Goal: Transaction & Acquisition: Purchase product/service

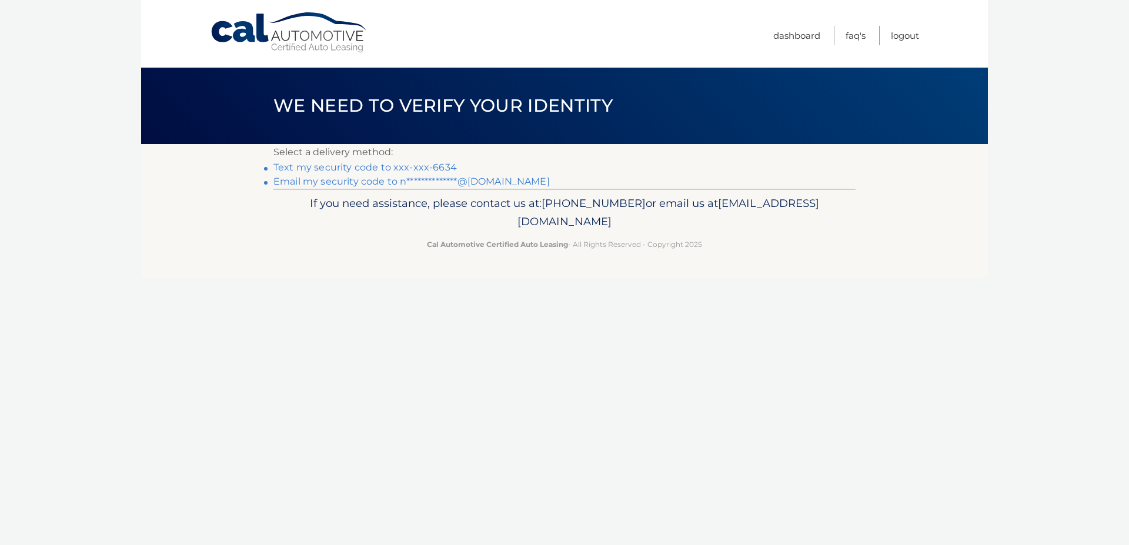
click at [405, 170] on link "Text my security code to xxx-xxx-6634" at bounding box center [366, 167] width 184 height 11
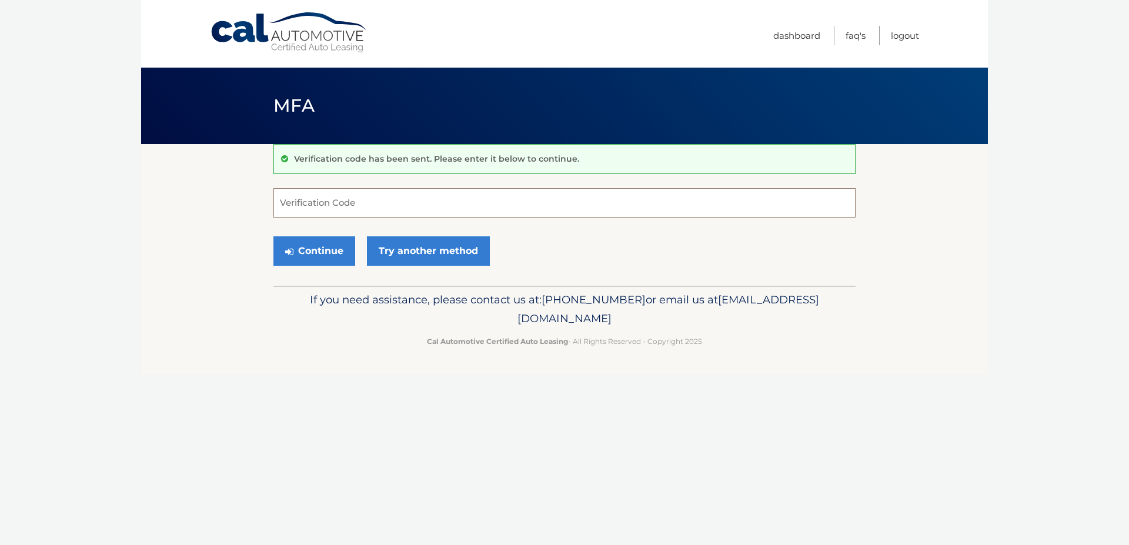
click at [374, 201] on input "Verification Code" at bounding box center [565, 202] width 582 height 29
type input "187856"
click at [321, 253] on button "Continue" at bounding box center [315, 250] width 82 height 29
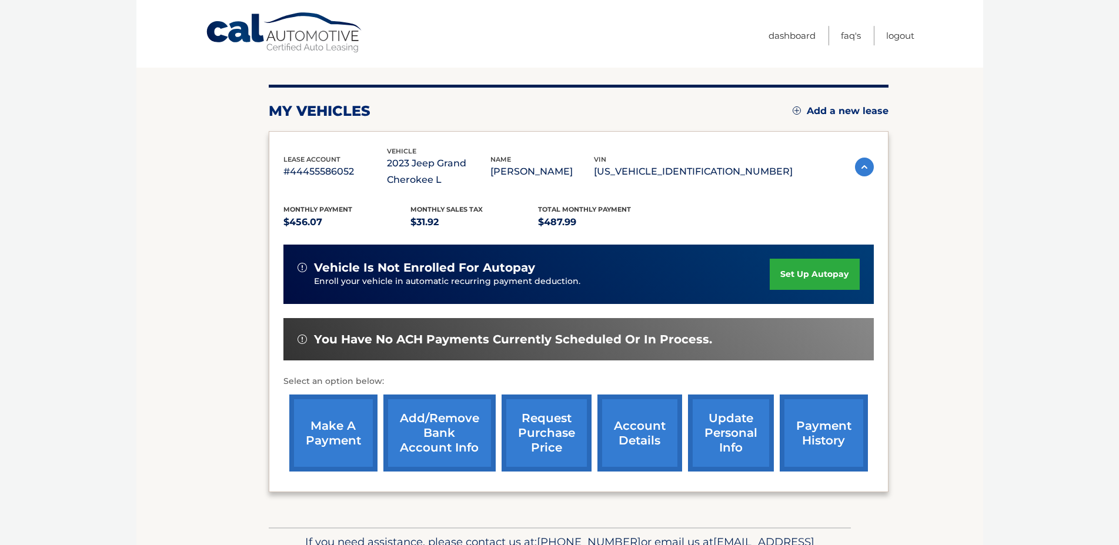
scroll to position [213, 0]
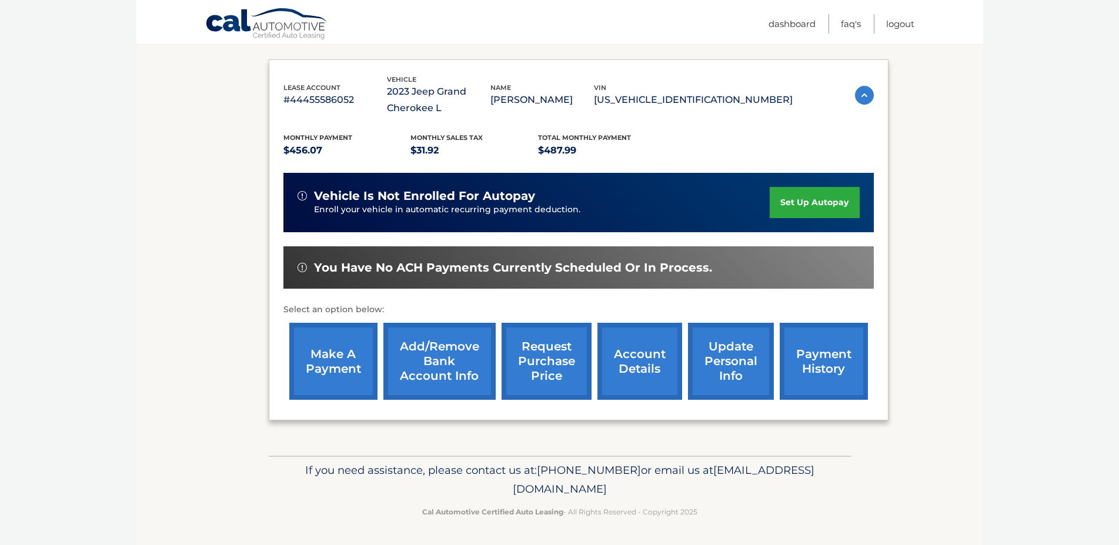
click at [335, 341] on link "make a payment" at bounding box center [333, 361] width 88 height 77
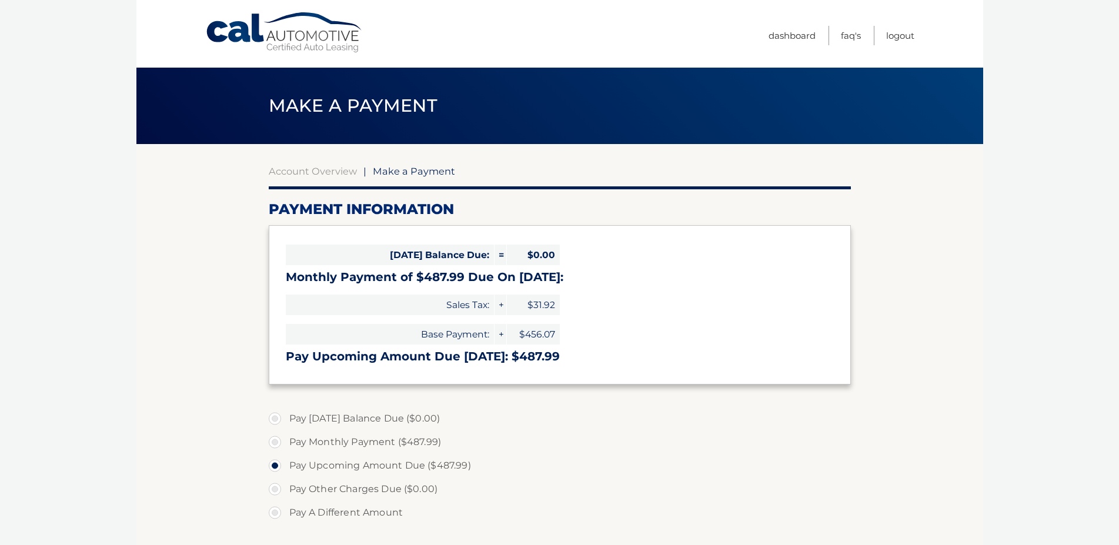
select select "NGExMmU1ZDgtMDZhZC00MTE1LTliZjEtYjA3Yzg3Zjk1MzNk"
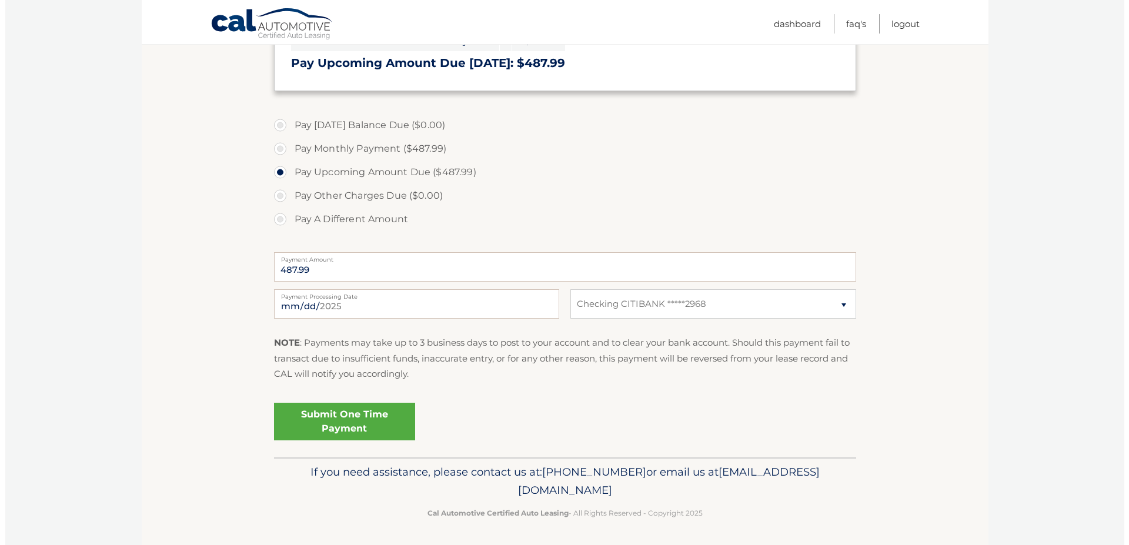
scroll to position [295, 0]
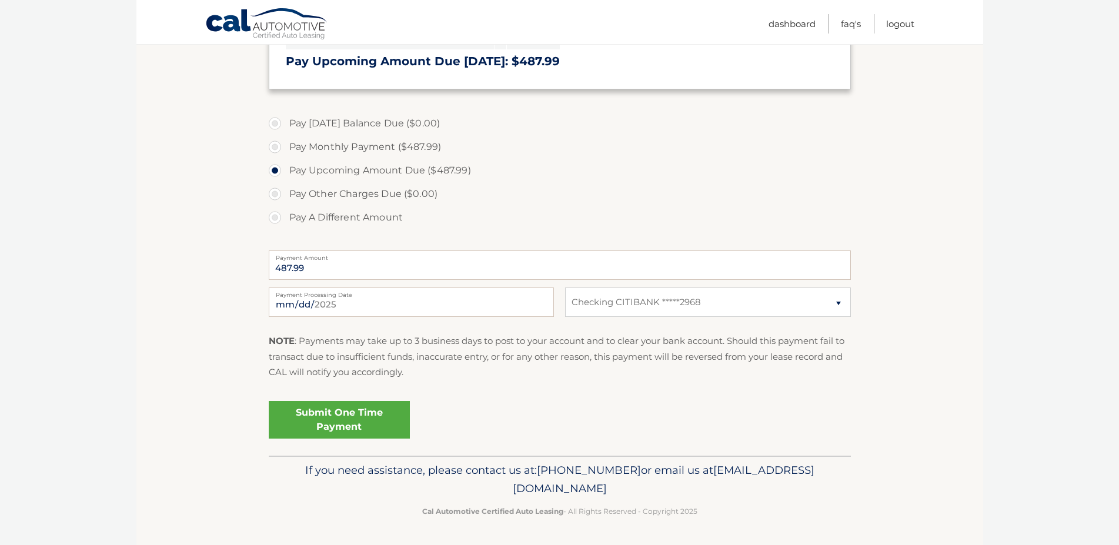
click at [346, 416] on link "Submit One Time Payment" at bounding box center [339, 420] width 141 height 38
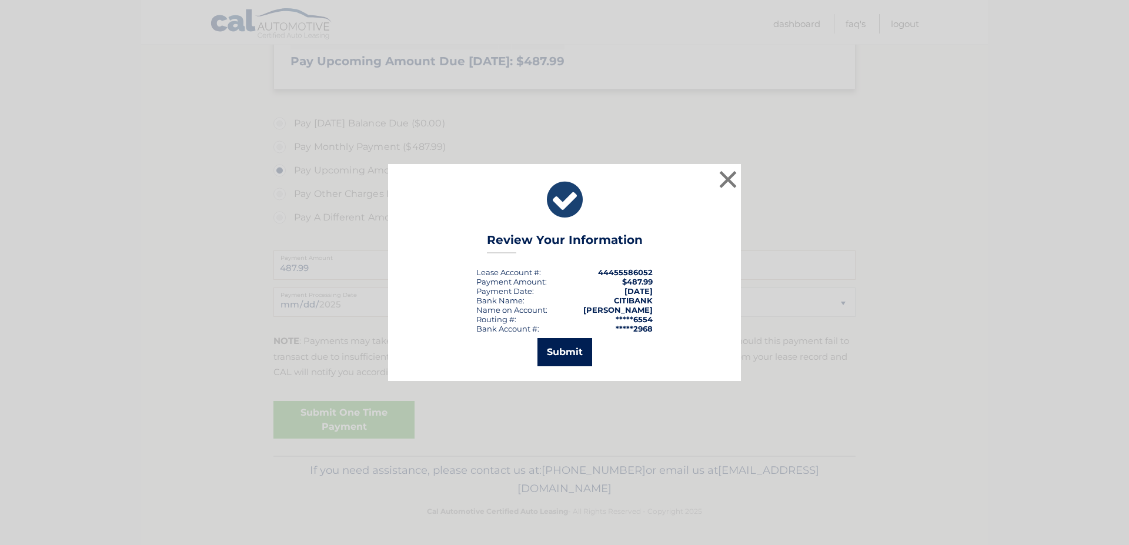
click at [550, 358] on button "Submit" at bounding box center [565, 352] width 55 height 28
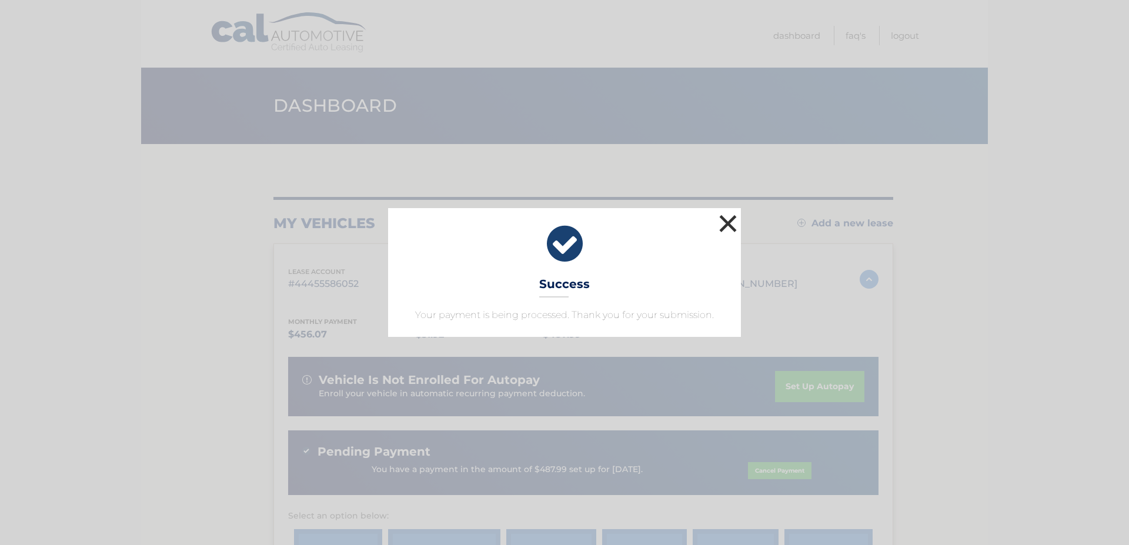
click at [728, 226] on button "×" at bounding box center [728, 224] width 24 height 24
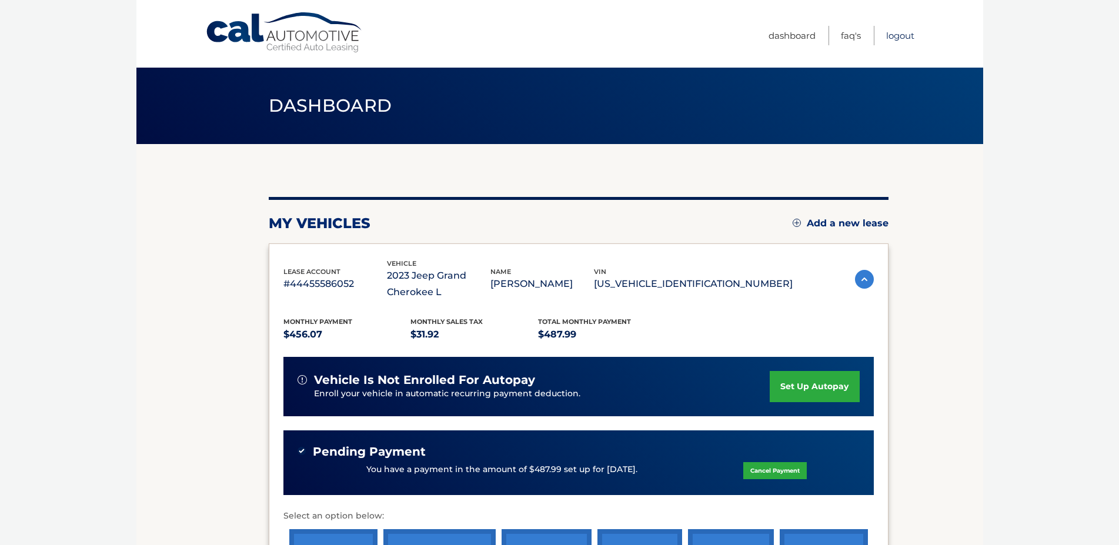
click at [902, 36] on link "Logout" at bounding box center [901, 35] width 28 height 19
